Goal: Task Accomplishment & Management: Manage account settings

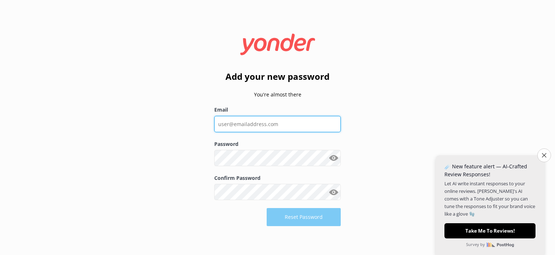
click at [256, 124] on input "Email" at bounding box center [277, 124] width 126 height 16
type input "[PERSON_NAME][EMAIL_ADDRESS][DOMAIN_NAME]"
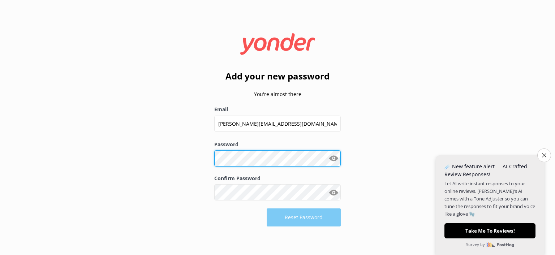
click at [207, 156] on div "Add your new password You're almost there Email [PERSON_NAME][EMAIL_ADDRESS][DO…" at bounding box center [277, 127] width 145 height 209
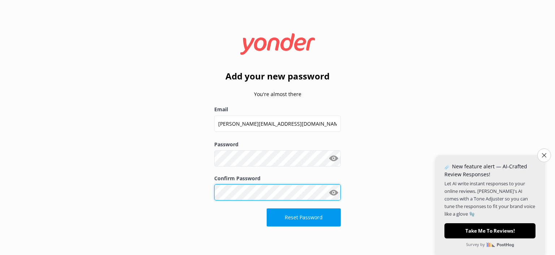
click at [206, 193] on div "Add your new password You're almost there Email [PERSON_NAME][EMAIL_ADDRESS][DO…" at bounding box center [277, 127] width 145 height 209
click at [332, 159] on button "Show password" at bounding box center [333, 158] width 14 height 14
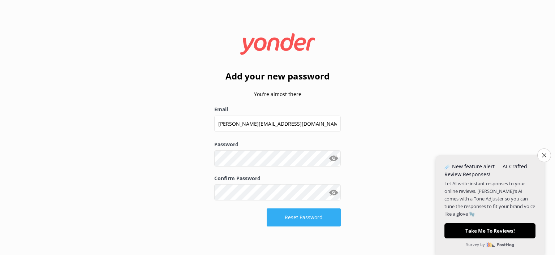
click at [314, 219] on button "Reset Password" at bounding box center [304, 218] width 74 height 18
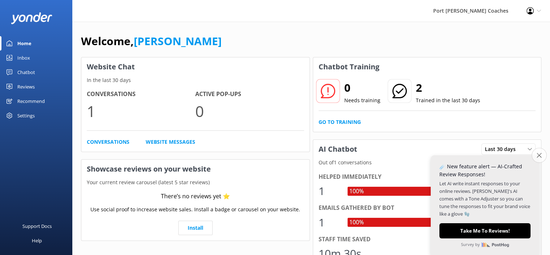
click at [540, 153] on icon "Close survey" at bounding box center [538, 155] width 5 height 5
